Goal: Use online tool/utility

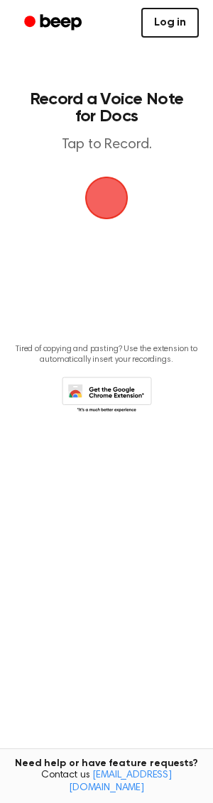
click at [179, 13] on link "Log in" at bounding box center [169, 23] width 57 height 30
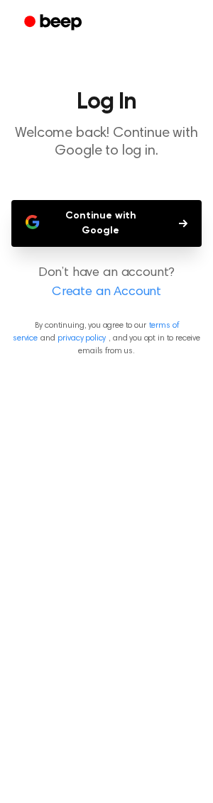
click at [143, 227] on button "Continue with Google" at bounding box center [106, 223] width 190 height 47
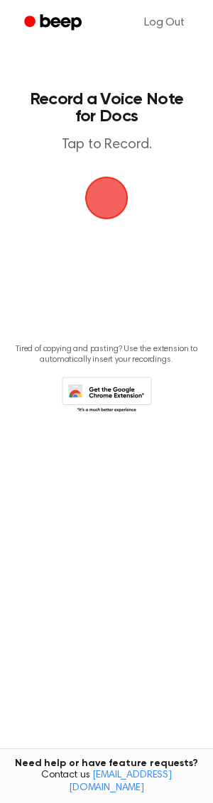
click at [116, 190] on span "button" at bounding box center [107, 198] width 66 height 66
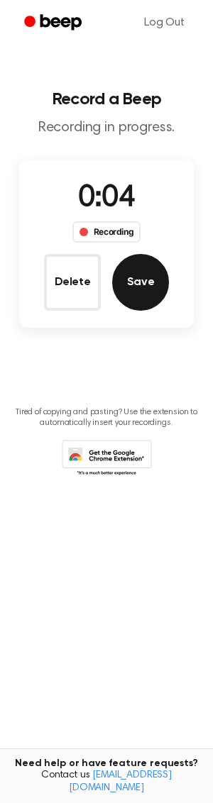
click at [142, 273] on button "Save" at bounding box center [140, 282] width 57 height 57
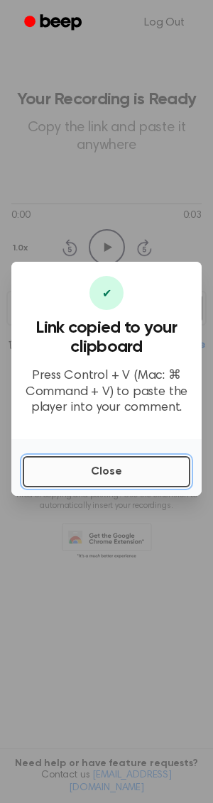
click at [97, 471] on button "Close" at bounding box center [106, 471] width 167 height 31
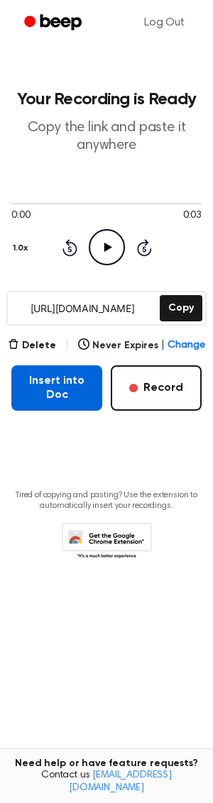
click at [89, 406] on button "Insert into Doc" at bounding box center [56, 387] width 91 height 45
